Goal: Transaction & Acquisition: Purchase product/service

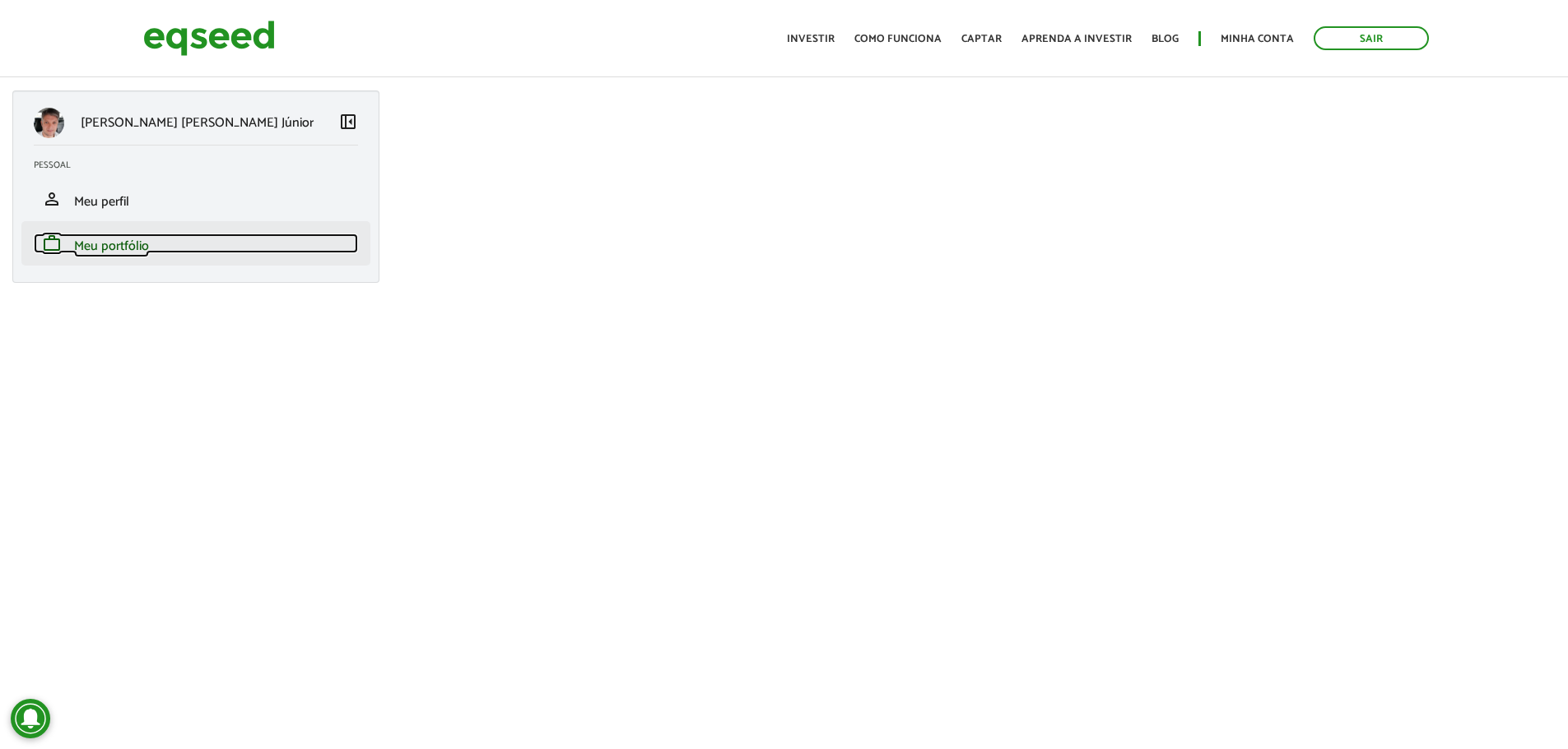
click at [123, 240] on span "Meu portfólio" at bounding box center [112, 246] width 75 height 22
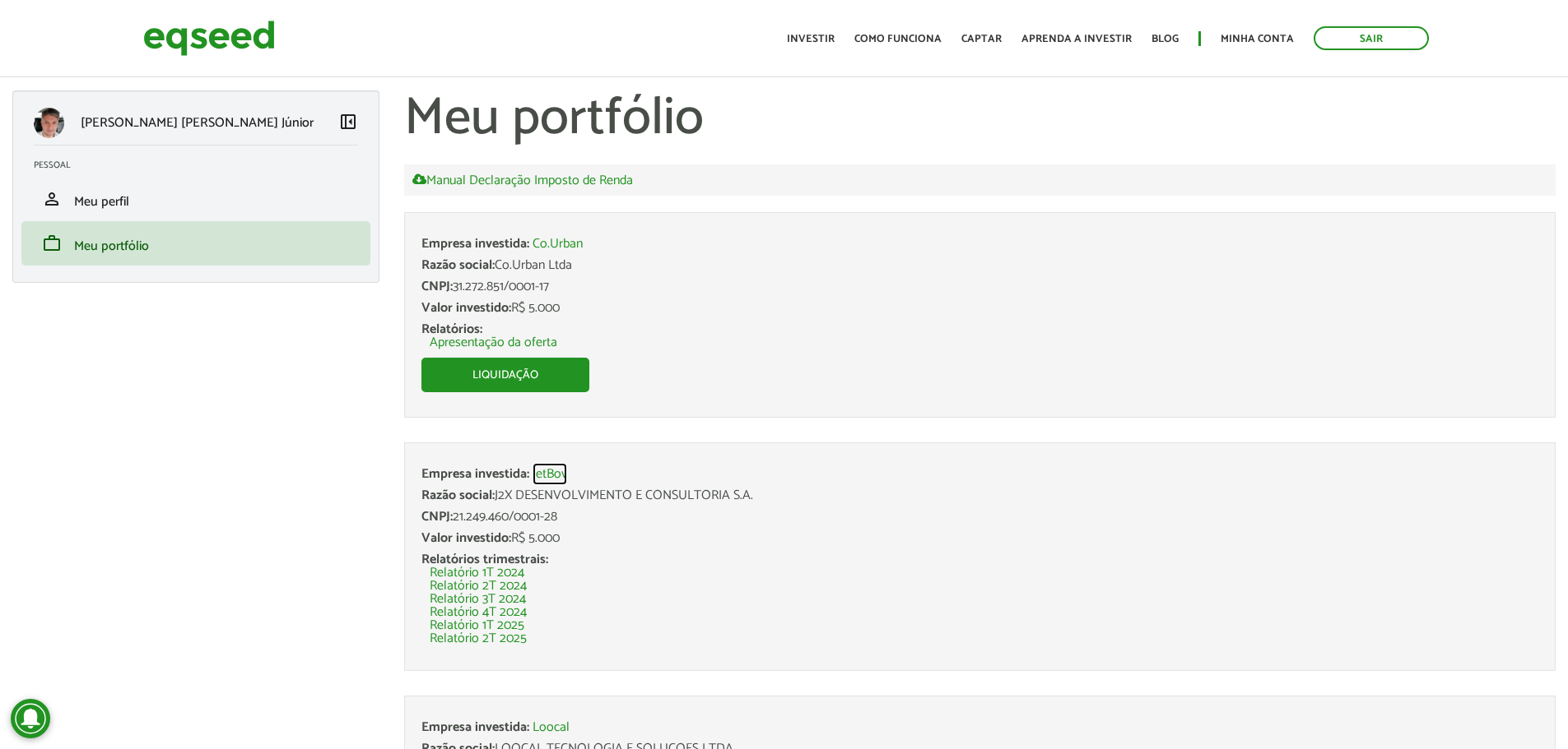
click at [550, 477] on link "JetBov" at bounding box center [550, 474] width 35 height 13
click at [535, 375] on link "Liquidação" at bounding box center [505, 375] width 168 height 35
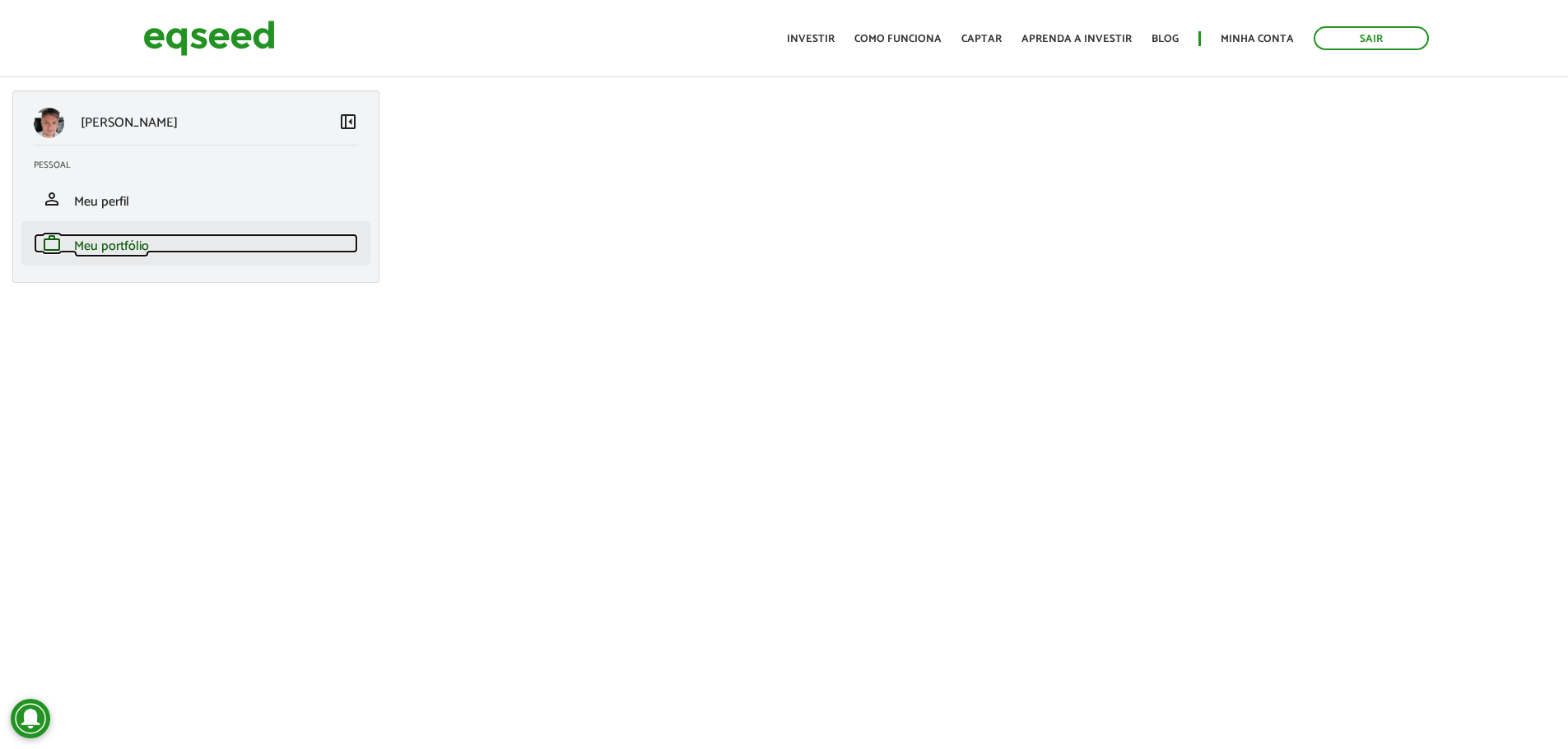
click at [119, 246] on span "Meu portfólio" at bounding box center [112, 246] width 75 height 22
